Goal: Task Accomplishment & Management: Manage account settings

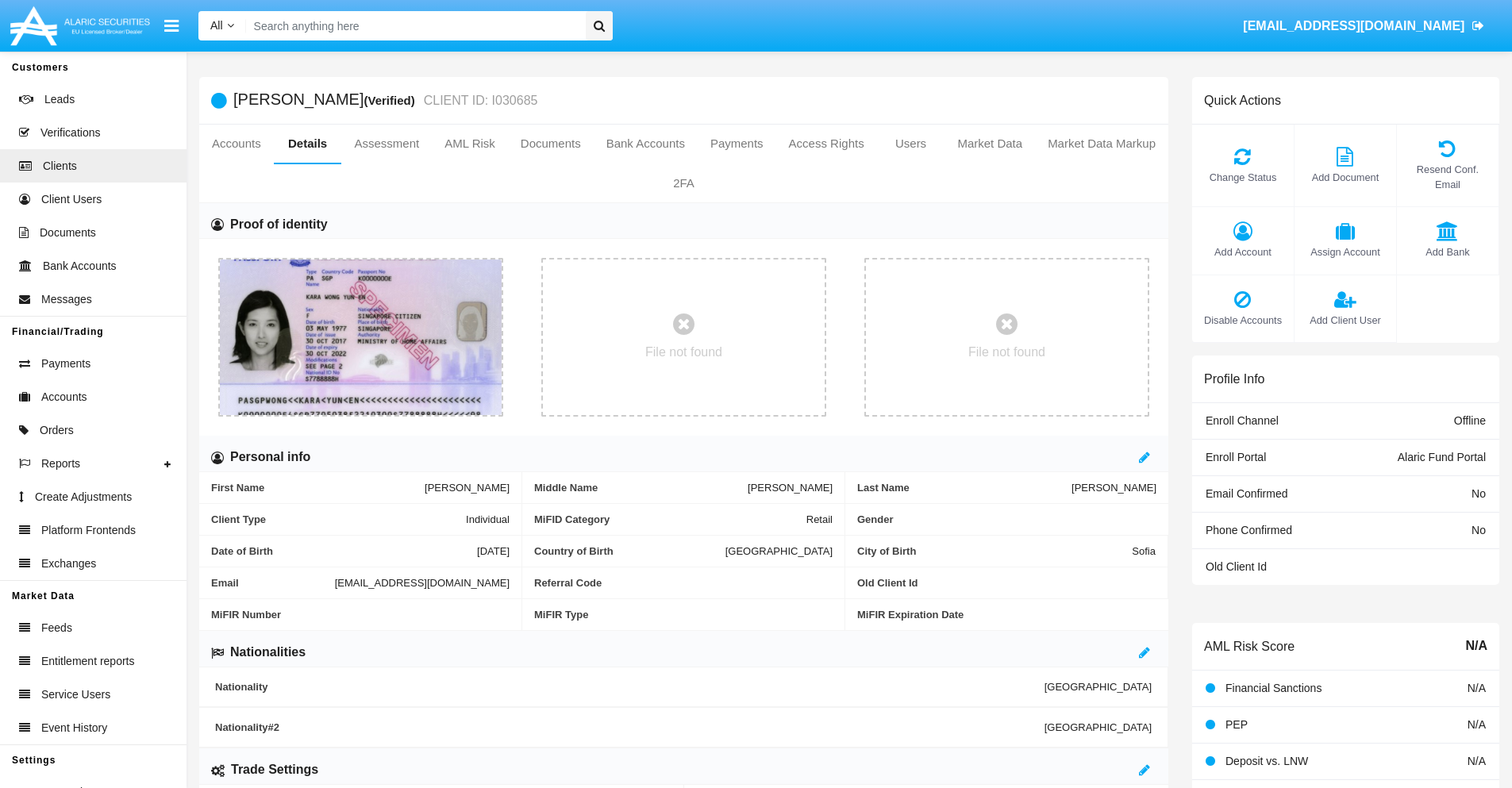
click at [1242, 252] on span "Add Account" at bounding box center [1243, 252] width 86 height 15
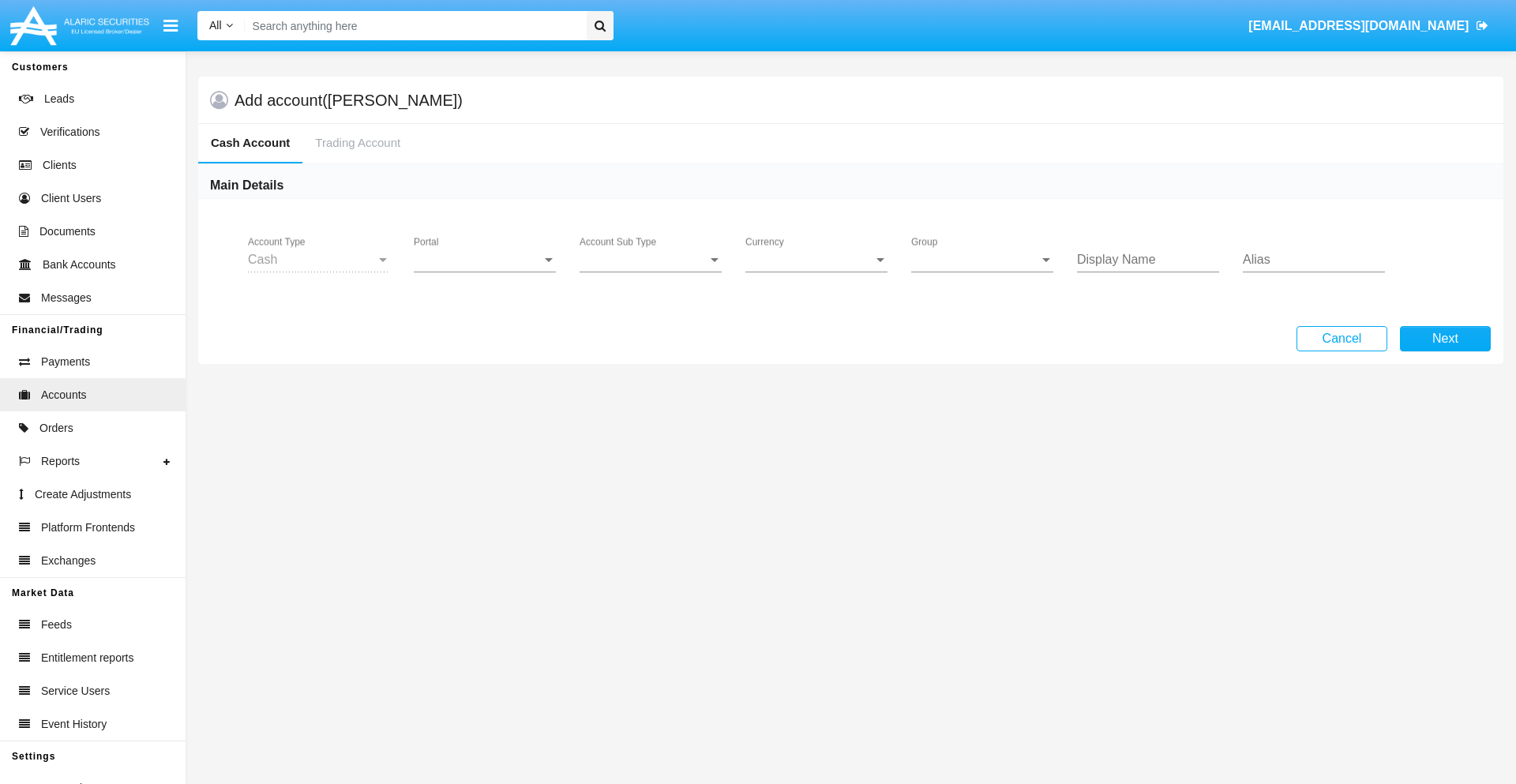
click at [485, 260] on span "Portal" at bounding box center [478, 259] width 128 height 15
click at [486, 347] on span "Alaric Fund Portal" at bounding box center [486, 346] width 147 height 38
click at [650, 260] on span "Account Sub Type" at bounding box center [643, 259] width 128 height 15
click at [650, 272] on span "Fund Cash" at bounding box center [650, 271] width 142 height 38
click at [982, 260] on span "Group" at bounding box center [975, 259] width 128 height 15
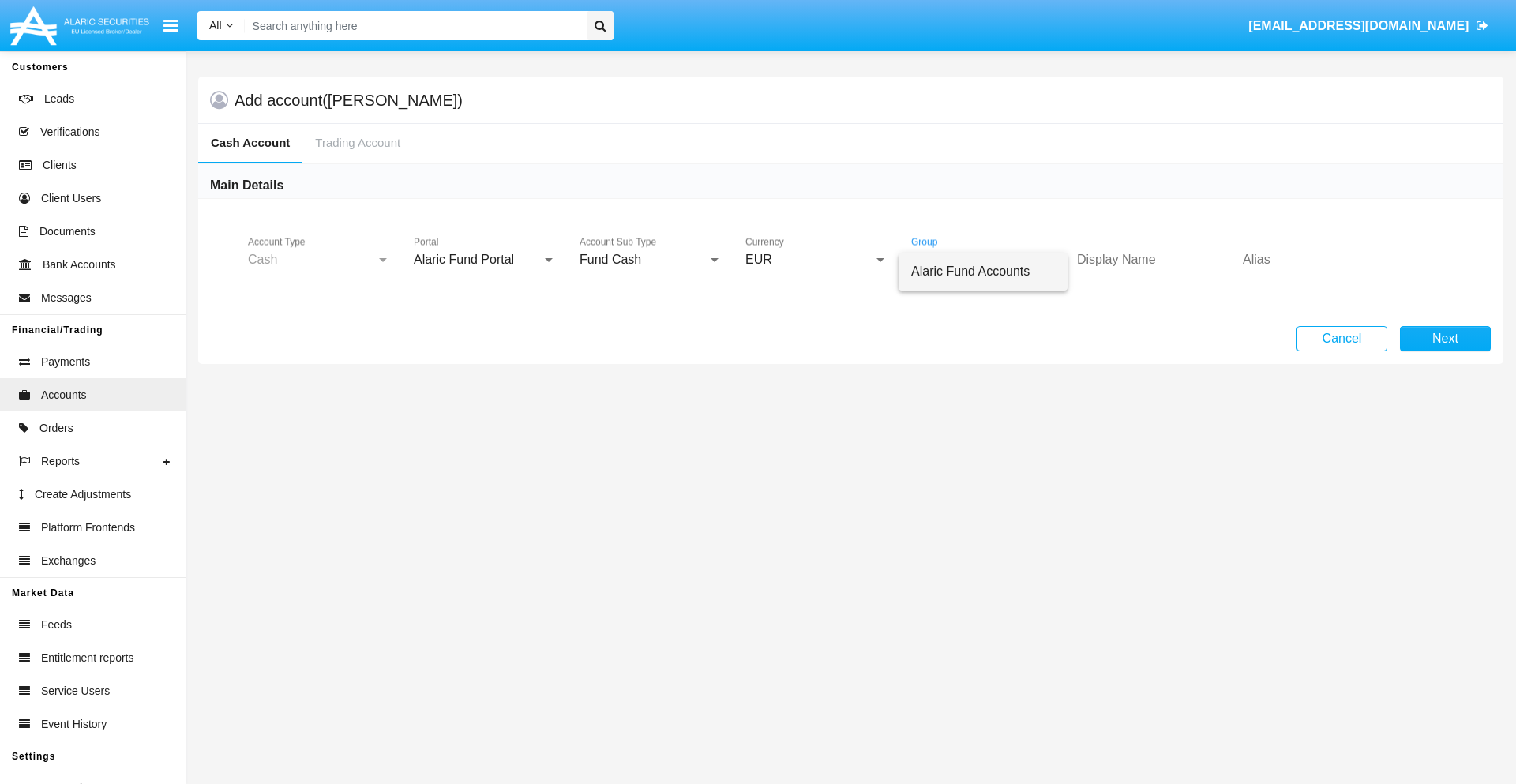
click at [983, 272] on span "Alaric Fund Accounts" at bounding box center [983, 271] width 144 height 38
type input "blue"
type input "red"
click at [1445, 339] on button "Next" at bounding box center [1446, 339] width 91 height 25
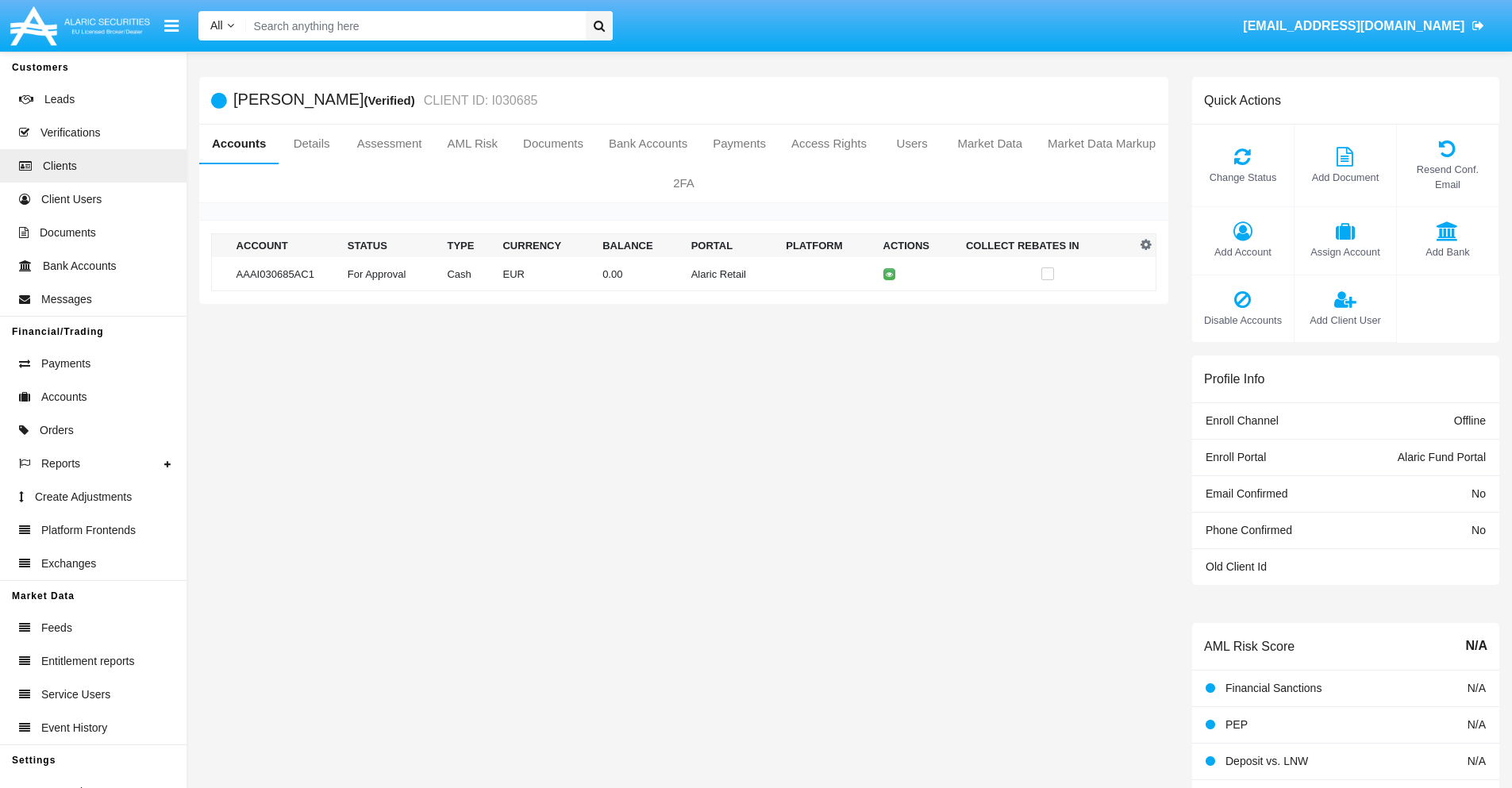
click at [685, 274] on td "Alaric Retail" at bounding box center [733, 274] width 96 height 34
click at [1242, 177] on span "Change Status" at bounding box center [1243, 177] width 86 height 15
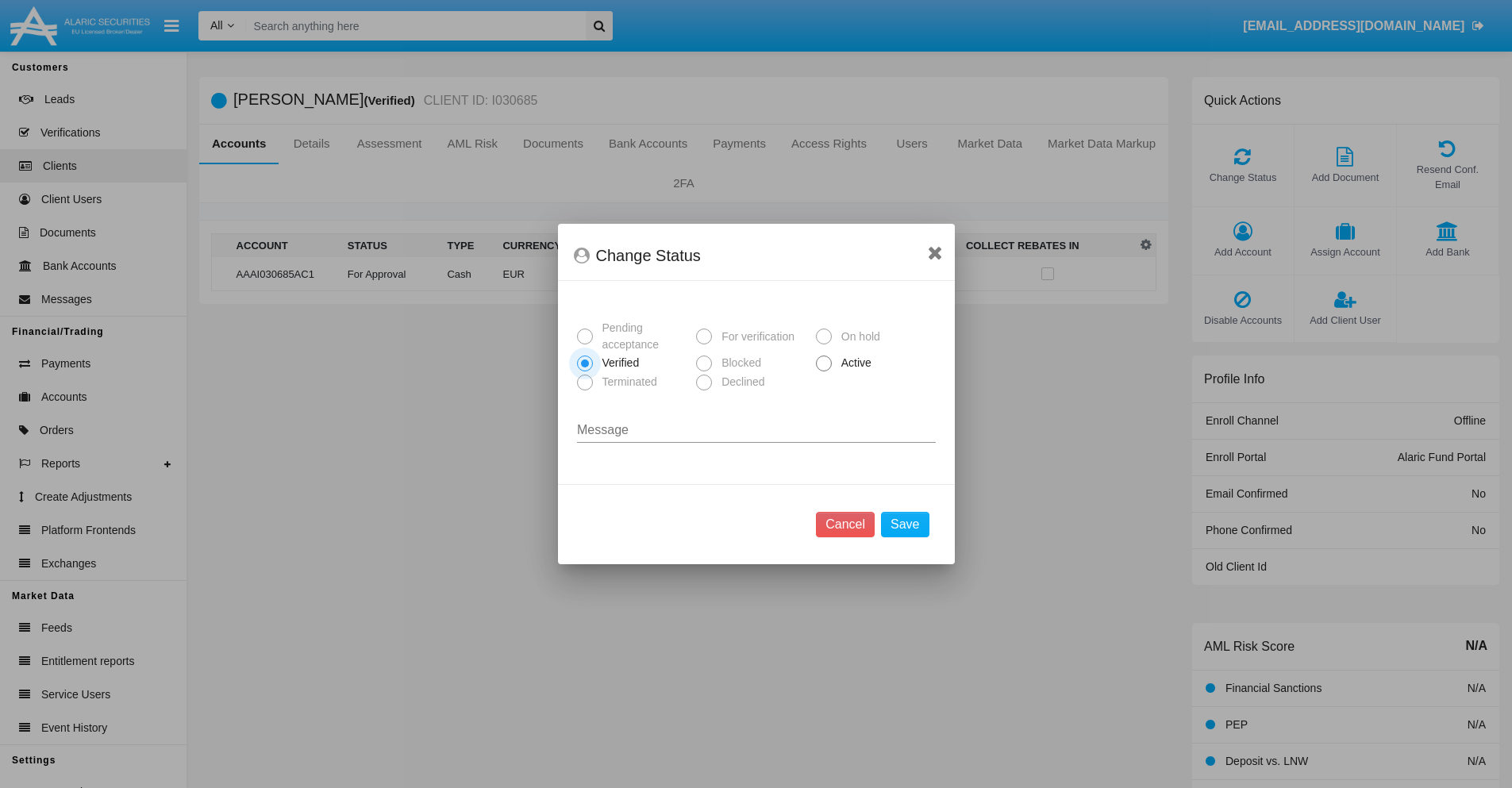
click at [854, 363] on span "Active" at bounding box center [854, 363] width 44 height 17
click at [824, 372] on input "Active" at bounding box center [823, 372] width 1 height 1
radio input "true"
click at [905, 525] on button "Save" at bounding box center [904, 525] width 48 height 25
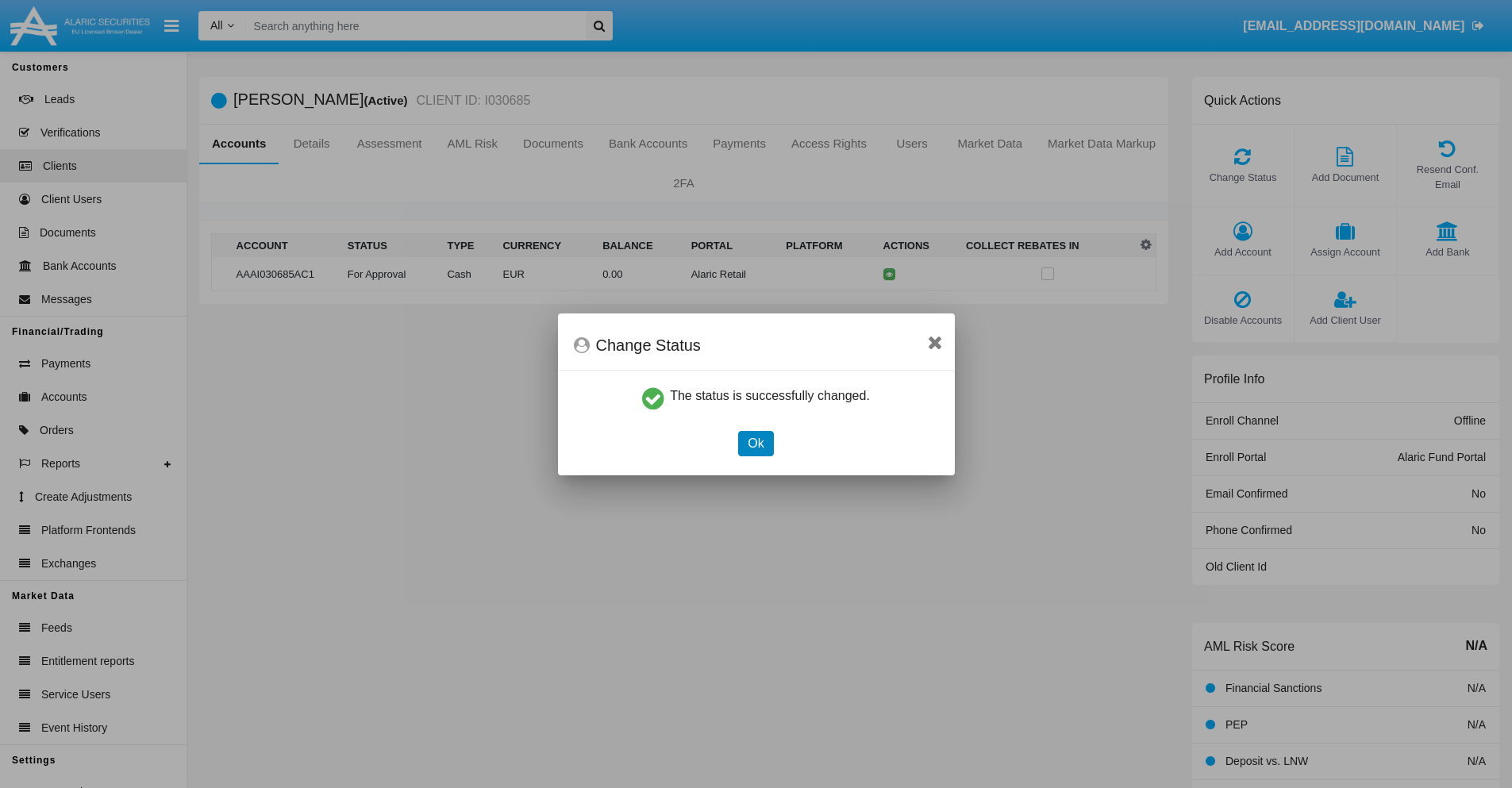
click at [756, 443] on button "Ok" at bounding box center [756, 444] width 35 height 25
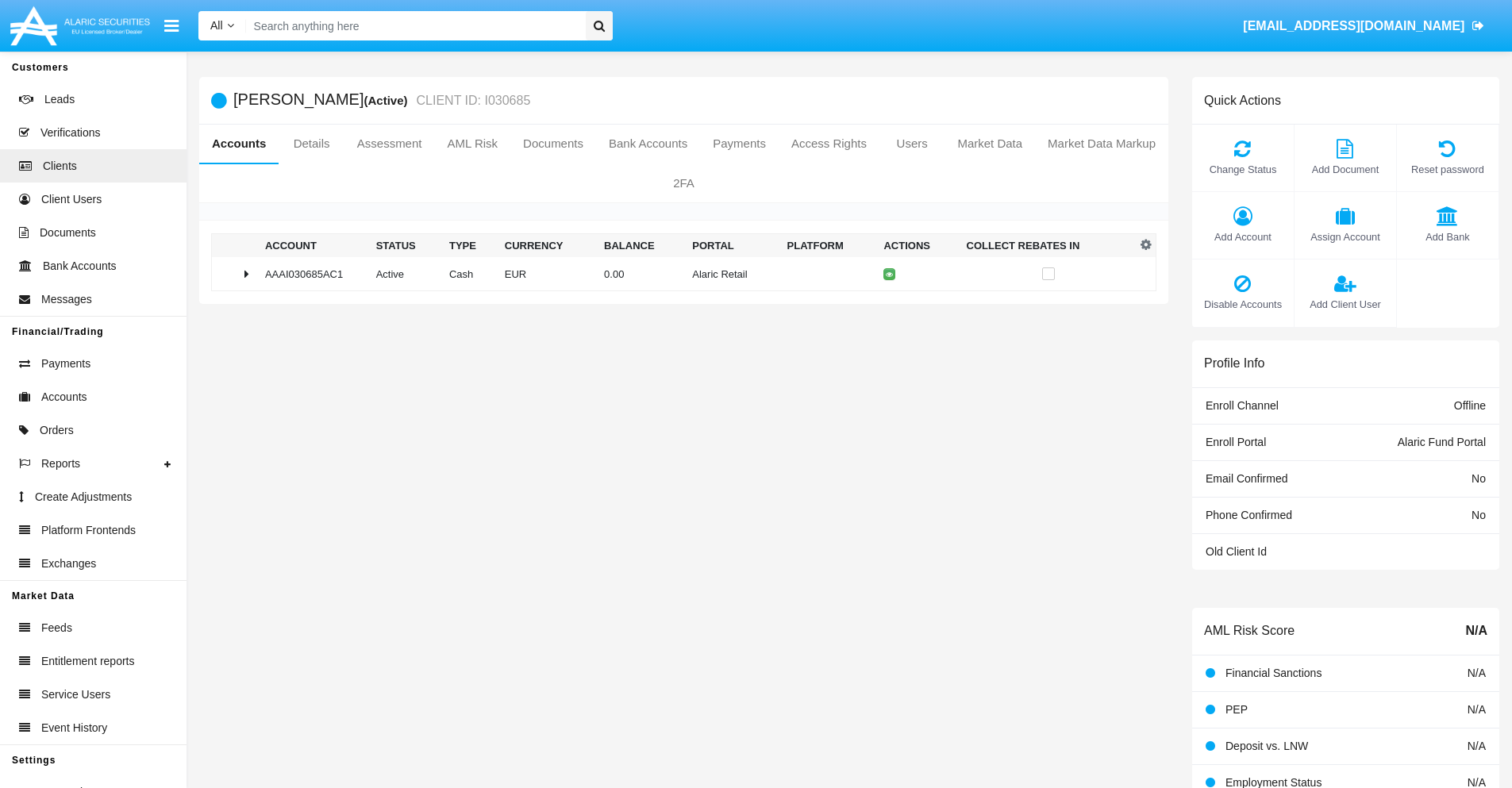
click at [678, 274] on td "0.00" at bounding box center [642, 274] width 88 height 34
click at [889, 307] on icon at bounding box center [892, 307] width 7 height 7
